Goal: Information Seeking & Learning: Learn about a topic

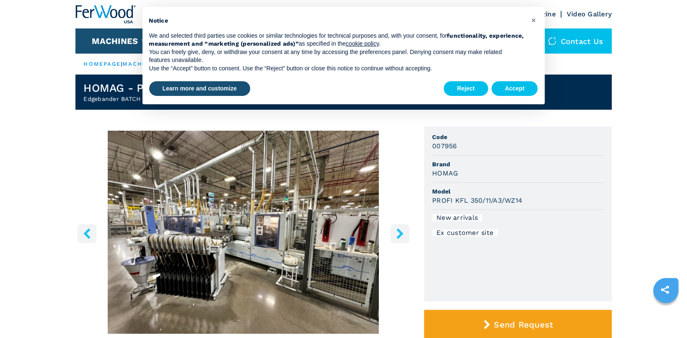
click at [395, 235] on icon "right-button" at bounding box center [400, 234] width 10 height 10
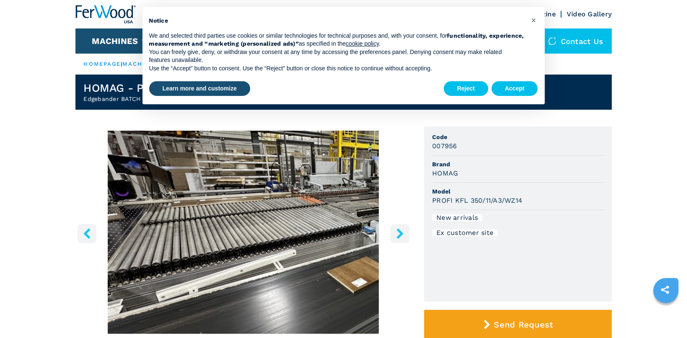
click at [395, 235] on icon "right-button" at bounding box center [400, 234] width 10 height 10
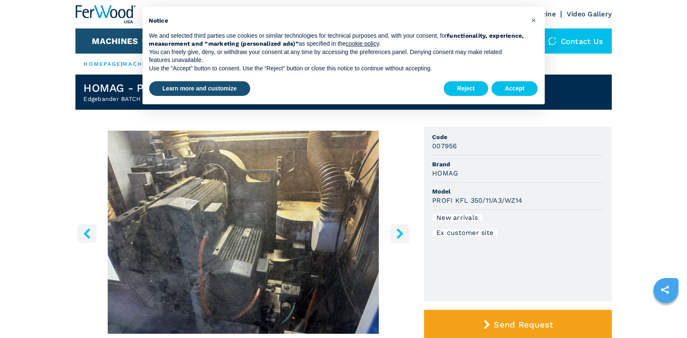
click at [395, 235] on icon "right-button" at bounding box center [400, 234] width 10 height 10
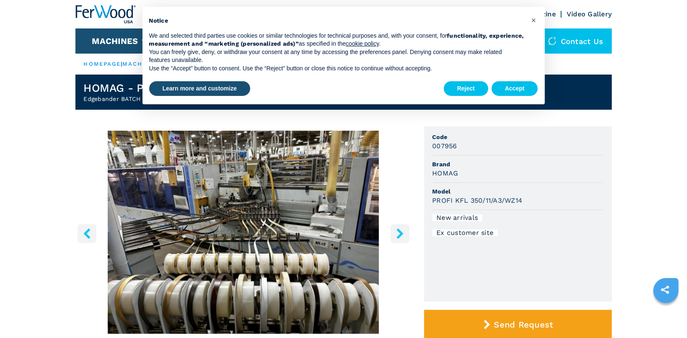
click at [395, 235] on icon "right-button" at bounding box center [400, 234] width 10 height 10
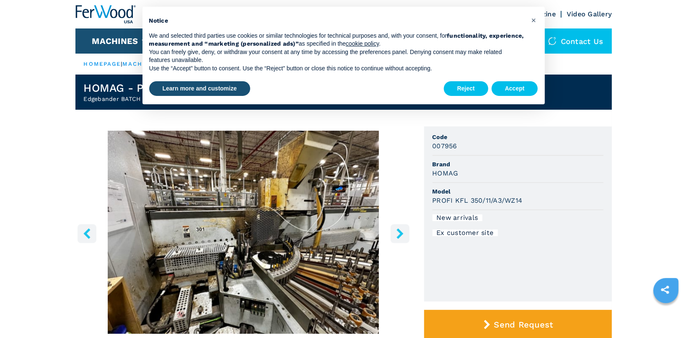
click at [395, 235] on icon "right-button" at bounding box center [400, 234] width 10 height 10
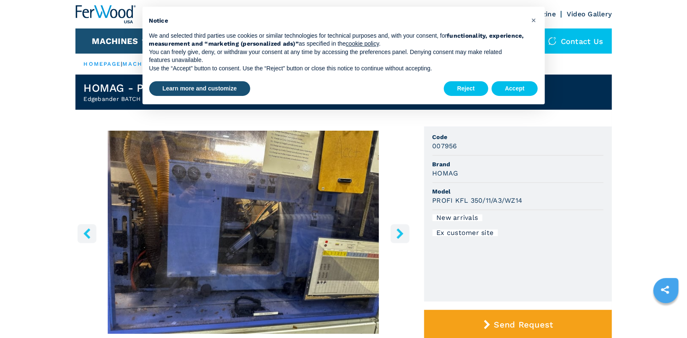
click at [395, 235] on icon "right-button" at bounding box center [400, 234] width 10 height 10
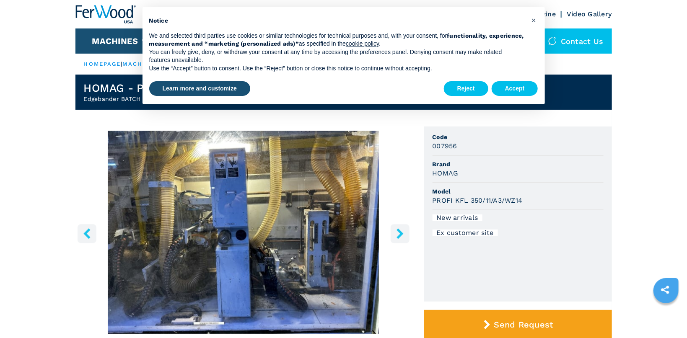
click at [395, 235] on icon "right-button" at bounding box center [400, 234] width 10 height 10
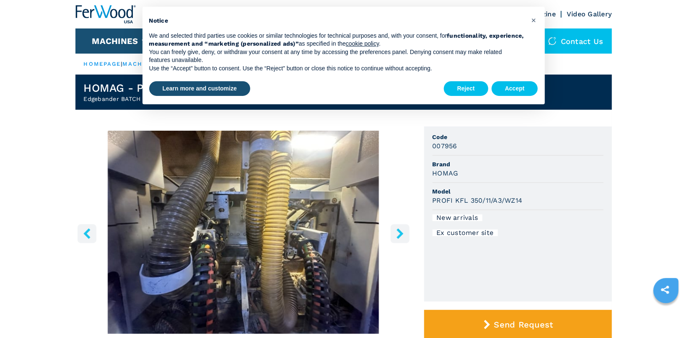
click at [395, 235] on icon "right-button" at bounding box center [400, 234] width 10 height 10
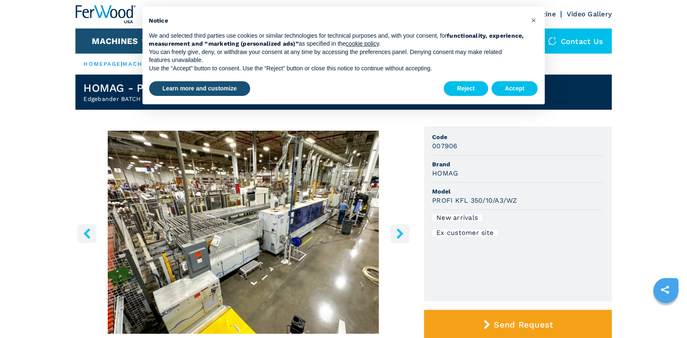
click at [395, 228] on button "right-button" at bounding box center [400, 233] width 19 height 19
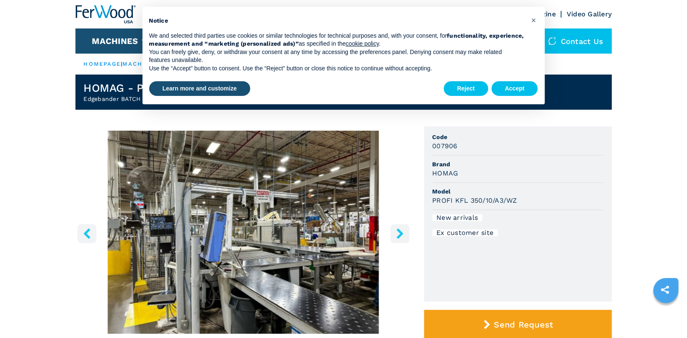
click at [395, 228] on button "right-button" at bounding box center [400, 233] width 19 height 19
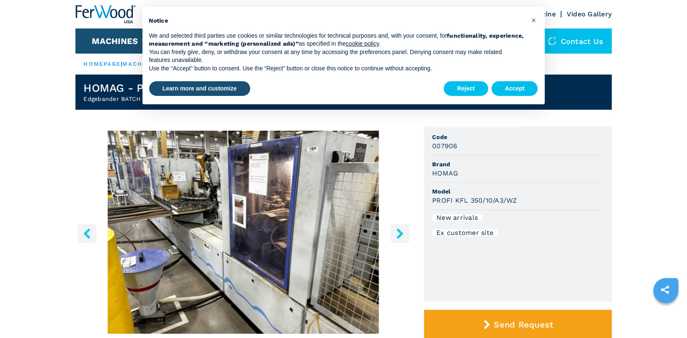
click at [395, 228] on button "right-button" at bounding box center [400, 233] width 19 height 19
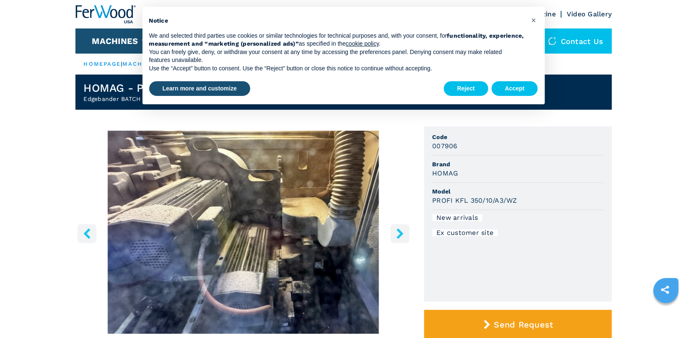
click at [395, 228] on button "right-button" at bounding box center [400, 233] width 19 height 19
